Goal: Information Seeking & Learning: Learn about a topic

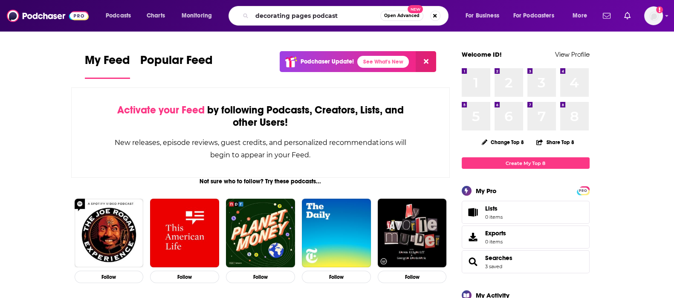
type input "decorating pages podcast"
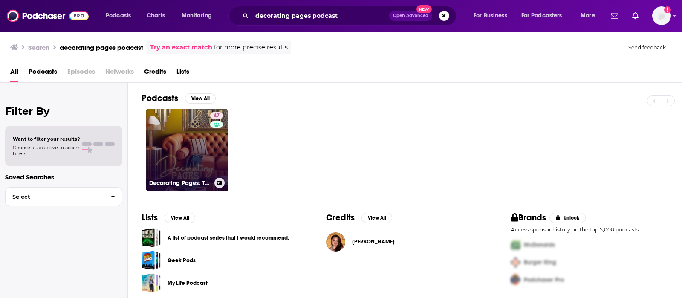
click at [215, 173] on div "47" at bounding box center [217, 145] width 15 height 66
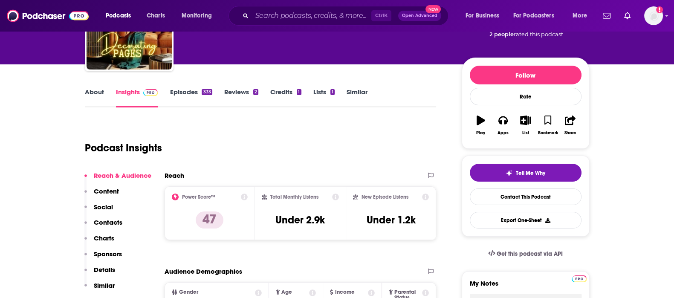
scroll to position [160, 0]
